Goal: Information Seeking & Learning: Find specific fact

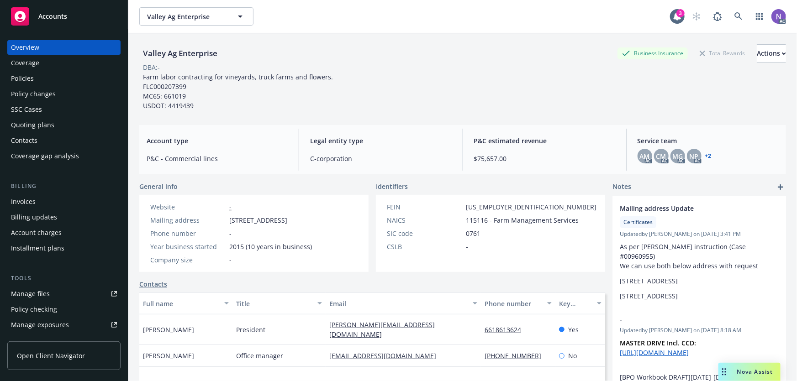
click at [176, 56] on div "Valley Ag Enterprise" at bounding box center [180, 53] width 82 height 12
click at [177, 56] on div "Valley Ag Enterprise" at bounding box center [180, 53] width 82 height 12
copy div "Valley Ag Enterprise"
click at [77, 91] on div "Policy changes" at bounding box center [64, 94] width 106 height 15
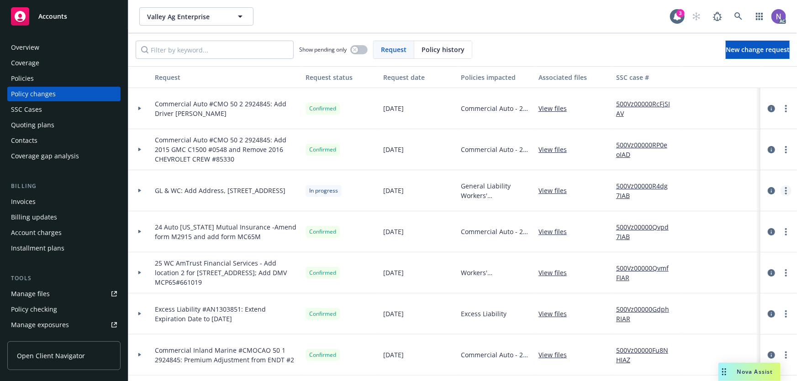
click at [785, 188] on circle "more" at bounding box center [786, 188] width 2 height 2
click at [691, 209] on link "Copy logging email" at bounding box center [706, 209] width 157 height 18
